Goal: Check status: Check status

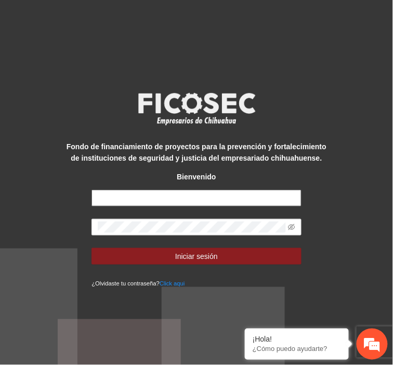
click at [228, 199] on input "text" at bounding box center [197, 198] width 210 height 17
type input "**********"
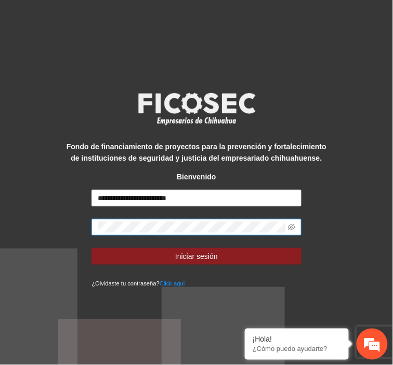
click at [185, 235] on span at bounding box center [197, 227] width 210 height 17
click at [92, 248] on button "Iniciar sesión" at bounding box center [197, 256] width 210 height 17
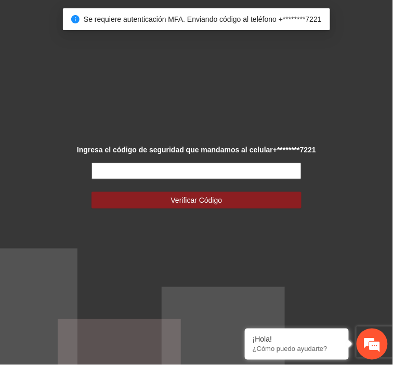
click at [181, 177] on input "text" at bounding box center [197, 171] width 210 height 17
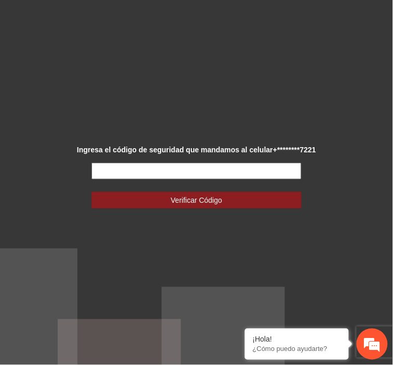
click at [97, 169] on input "text" at bounding box center [197, 171] width 210 height 17
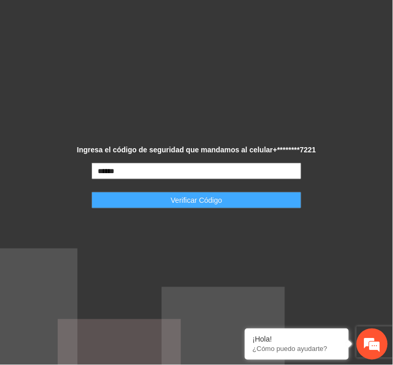
type input "******"
click at [181, 196] on span "Verificar Código" at bounding box center [197, 200] width 52 height 11
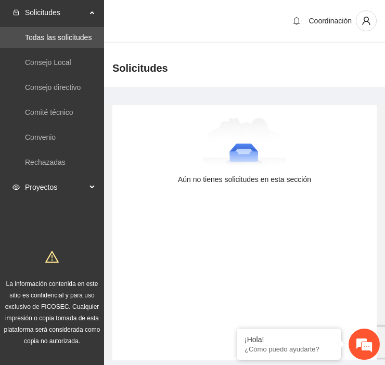
click at [48, 185] on span "Proyectos" at bounding box center [55, 187] width 61 height 21
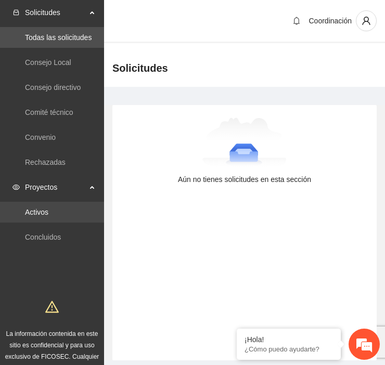
click at [48, 216] on link "Activos" at bounding box center [36, 212] width 23 height 8
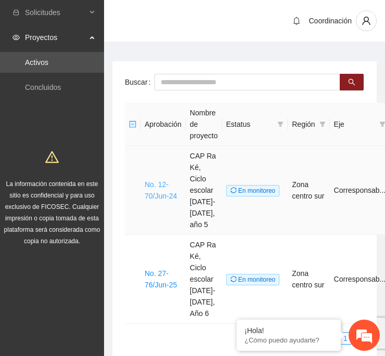
click at [154, 188] on link "No. 12-70/Jun-24" at bounding box center [161, 191] width 32 height 20
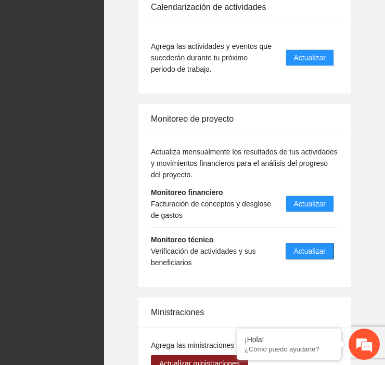
click at [304, 246] on span "Actualizar" at bounding box center [310, 251] width 32 height 11
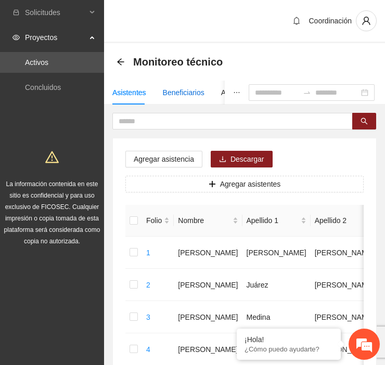
click at [175, 97] on div "Beneficiarios" at bounding box center [184, 92] width 42 height 11
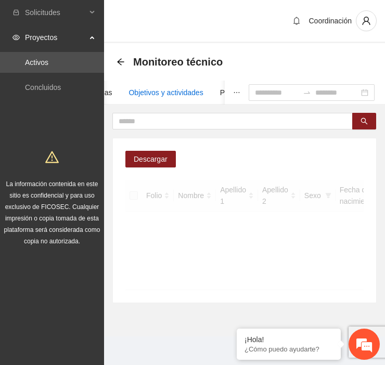
click at [175, 97] on div "Objetivos y actividades" at bounding box center [166, 92] width 74 height 11
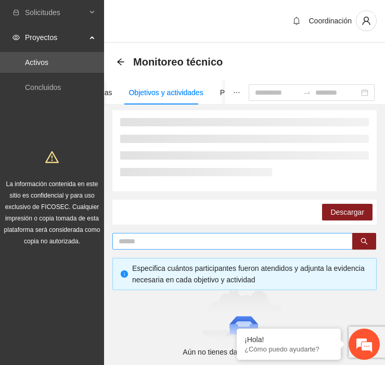
click at [0, 0] on em at bounding box center [0, 0] width 0 height 0
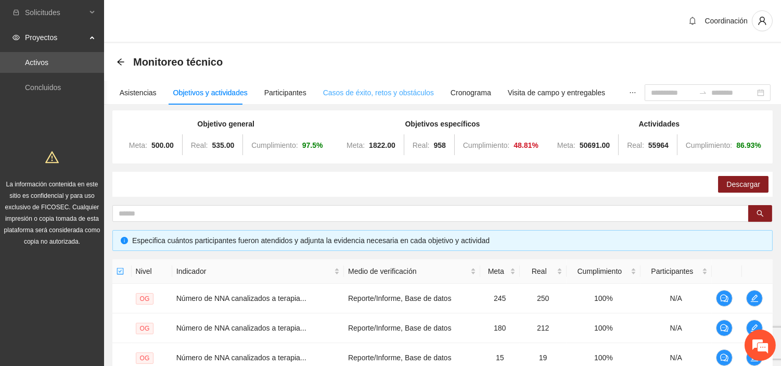
click at [365, 99] on div "Casos de éxito, retos y obstáculos" at bounding box center [378, 93] width 111 height 24
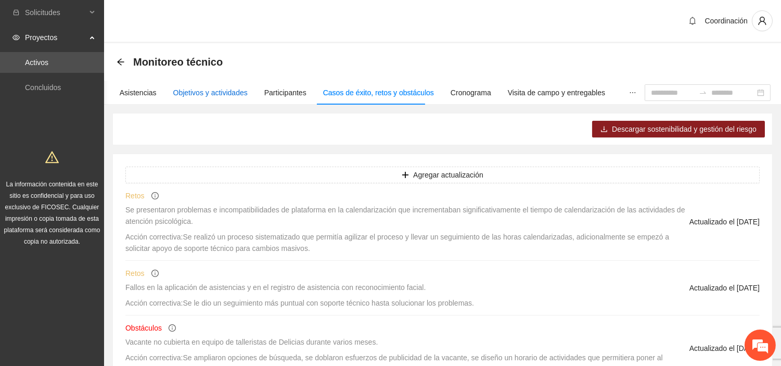
click at [216, 91] on div "Objetivos y actividades" at bounding box center [210, 92] width 74 height 11
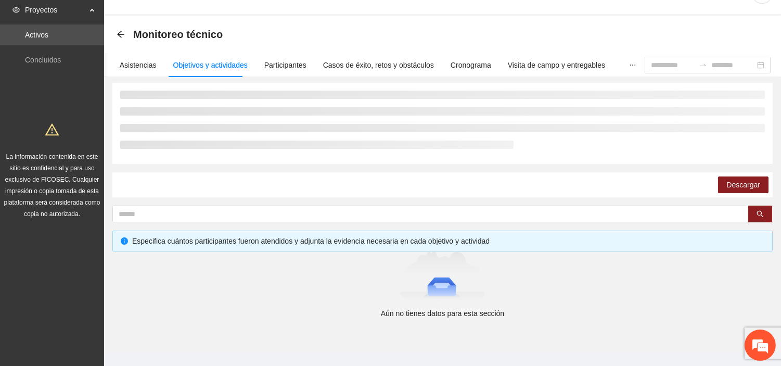
scroll to position [43, 0]
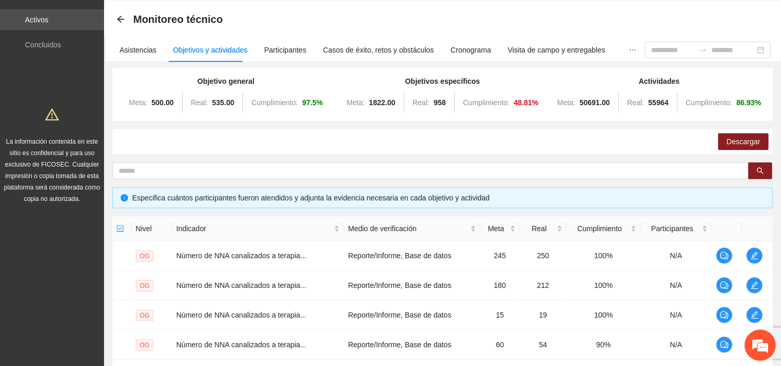
click at [281, 211] on div "Objetivo general Meta: 500.00 Real: 535.00 Cumplimiento: 97.5 % Objetivos espec…" at bounding box center [442, 317] width 660 height 499
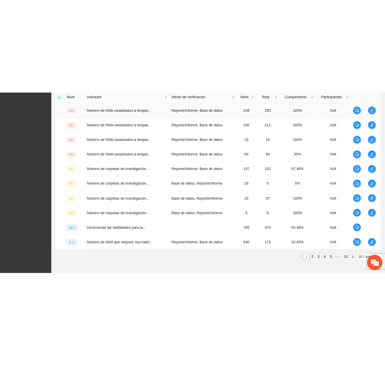
scroll to position [199, 0]
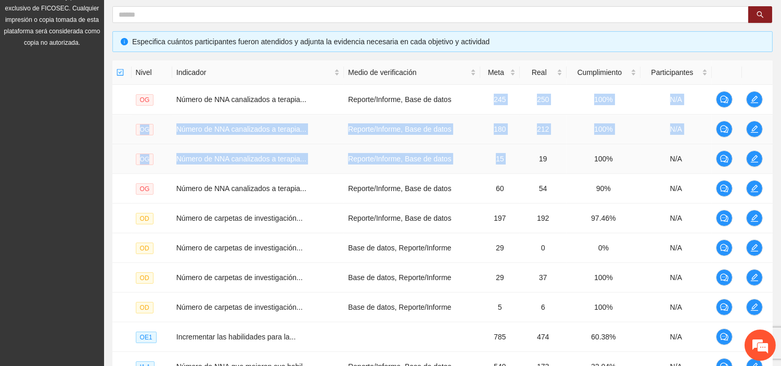
drag, startPoint x: 485, startPoint y: 99, endPoint x: 517, endPoint y: 163, distance: 71.4
click at [393, 163] on tbody "OG Número de NNA canalizados a terapia... Reporte/Informe, Base de datos 245 25…" at bounding box center [442, 233] width 660 height 297
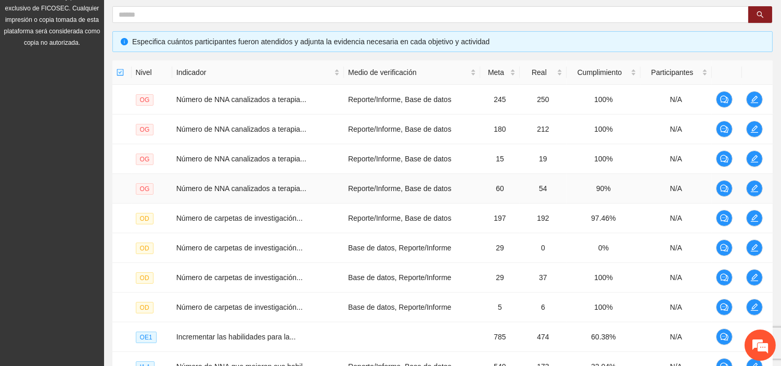
click at [393, 178] on td "60" at bounding box center [500, 189] width 40 height 30
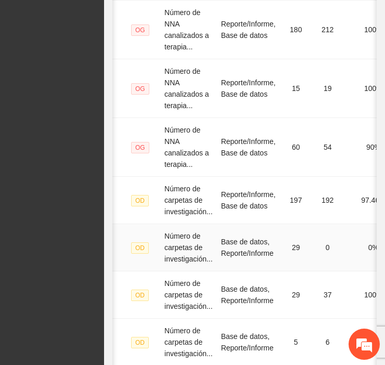
scroll to position [372, 0]
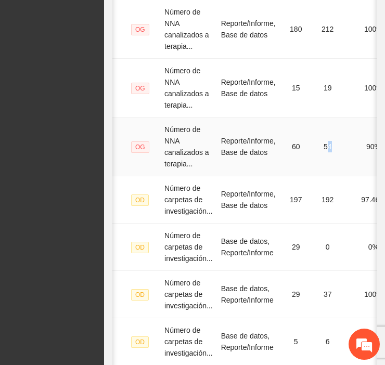
drag, startPoint x: 330, startPoint y: 147, endPoint x: 339, endPoint y: 147, distance: 9.4
click at [339, 147] on td "54" at bounding box center [327, 147] width 31 height 59
click at [349, 154] on td "90%" at bounding box center [373, 147] width 61 height 59
drag, startPoint x: 340, startPoint y: 146, endPoint x: 313, endPoint y: 147, distance: 26.6
click at [313, 147] on tr "OG Número de NNA canalizados a terapia... Reporte/Informe, Base de datos 60 54 …" at bounding box center [311, 147] width 401 height 59
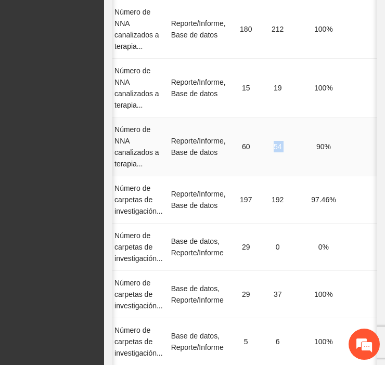
scroll to position [0, 0]
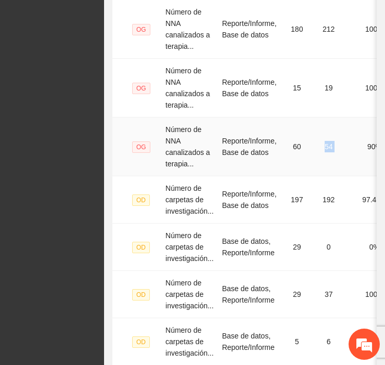
scroll to position [598, 0]
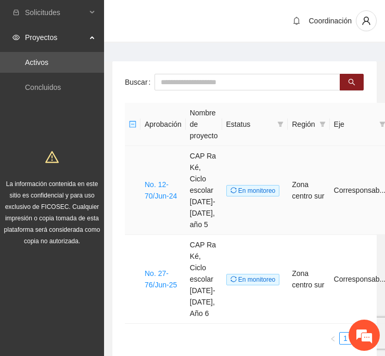
scroll to position [0, 57]
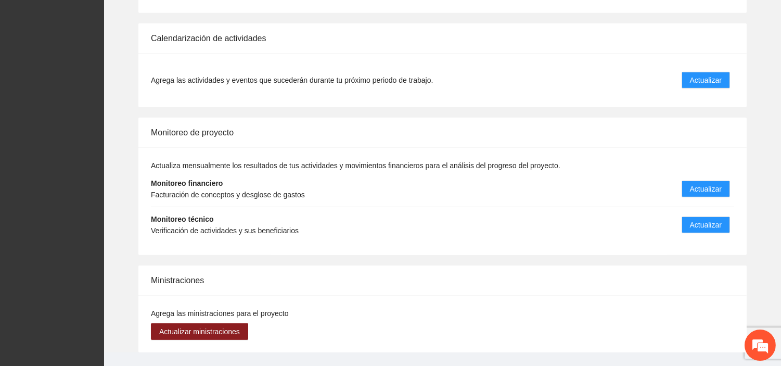
scroll to position [966, 0]
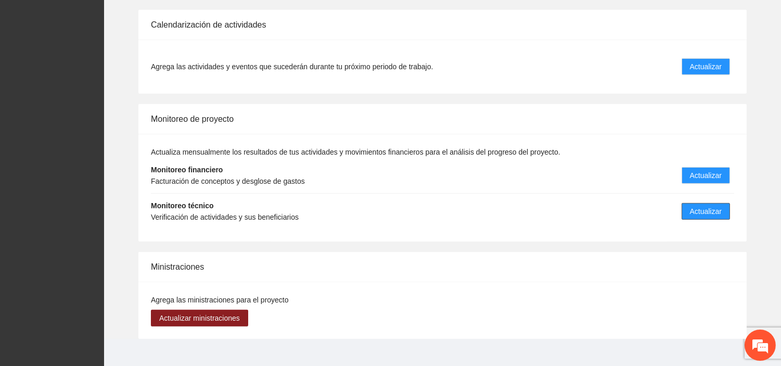
click at [393, 206] on span "Actualizar" at bounding box center [706, 211] width 32 height 11
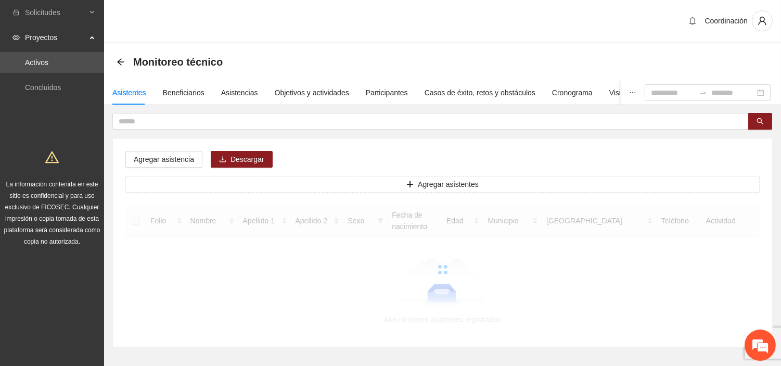
click at [189, 105] on div "Asistentes Beneficiarios Asistencias Objetivos y actividades Participantes Caso…" at bounding box center [442, 214] width 677 height 266
click at [189, 92] on div "Beneficiarios" at bounding box center [184, 92] width 42 height 11
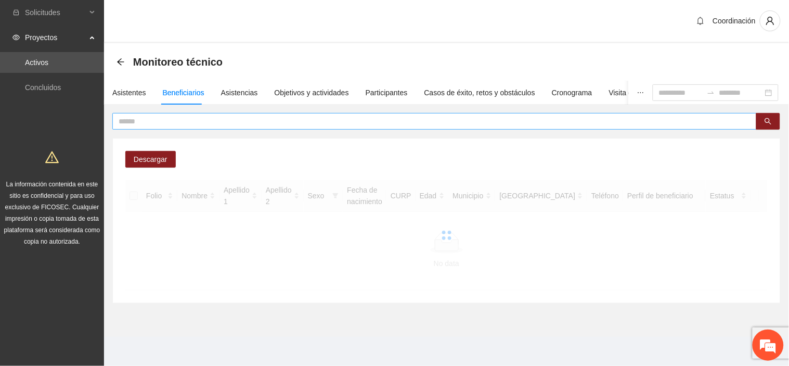
click at [302, 121] on input "text" at bounding box center [431, 121] width 624 height 11
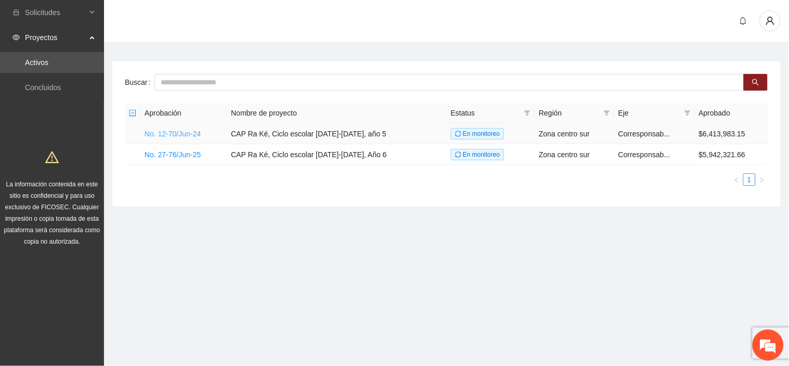
click at [185, 135] on link "No. 12-70/Jun-24" at bounding box center [173, 134] width 56 height 8
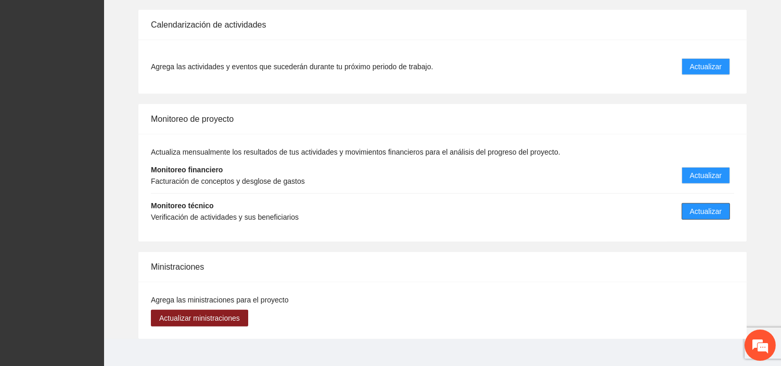
click at [695, 206] on span "Actualizar" at bounding box center [706, 211] width 32 height 11
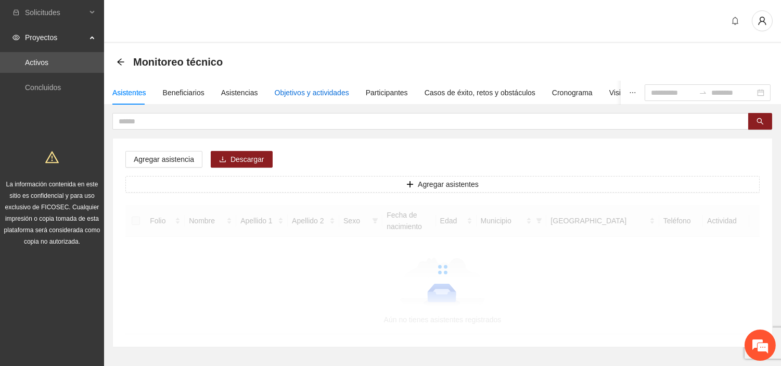
click at [316, 97] on div "Objetivos y actividades" at bounding box center [312, 92] width 74 height 11
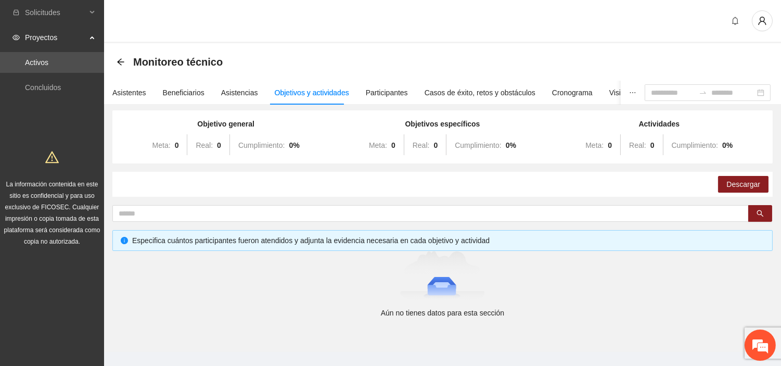
click at [229, 221] on div "Objetivo general Meta: 0 Real: 0 Cumplimiento: 0 % Objetivos específicos Meta: …" at bounding box center [442, 214] width 660 height 208
click at [184, 96] on div "Beneficiarios" at bounding box center [184, 92] width 42 height 11
